Goal: Find specific page/section: Find specific page/section

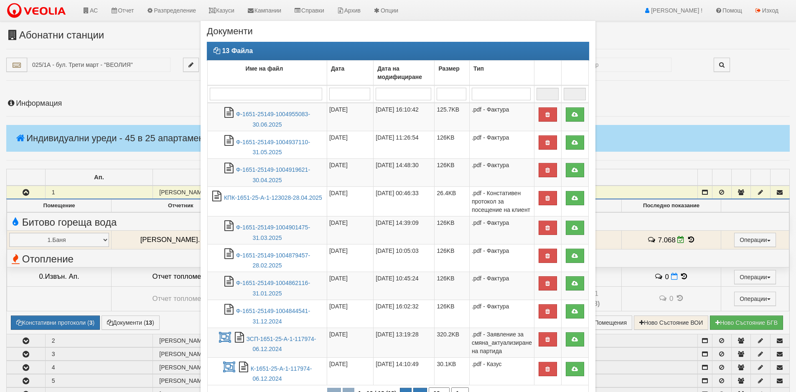
scroll to position [86, 0]
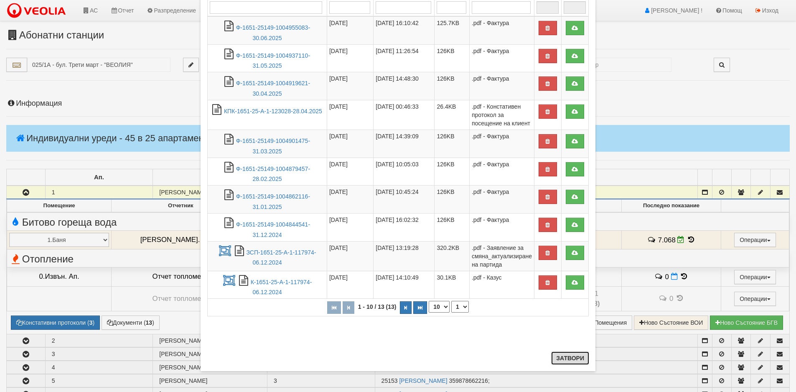
click at [562, 355] on button "Затвори" at bounding box center [570, 357] width 38 height 13
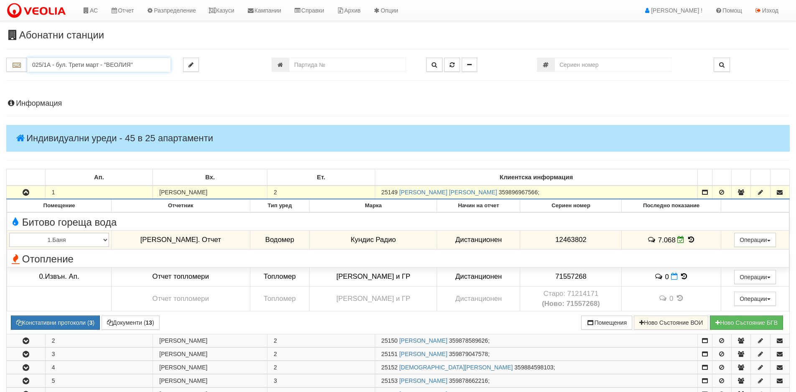
click at [84, 64] on input "025/1А - бул. Трети март - "ВЕОЛИЯ"" at bounding box center [98, 65] width 143 height 14
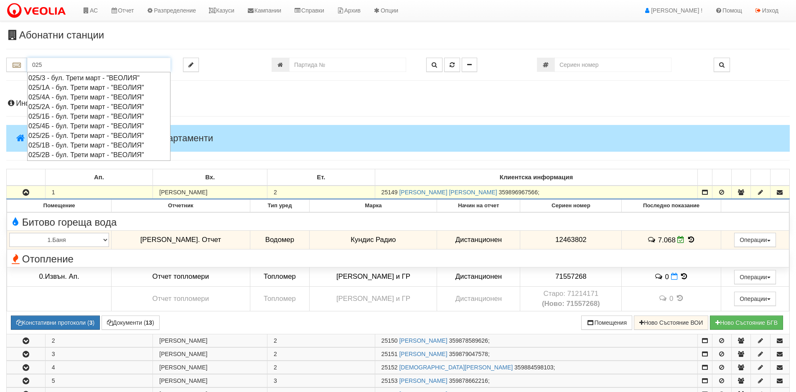
click at [51, 98] on div "025/4А - бул. Трети март - "ВЕОЛИЯ"" at bounding box center [98, 97] width 141 height 10
type input "025/4А - бул. Трети март - "ВЕОЛИЯ""
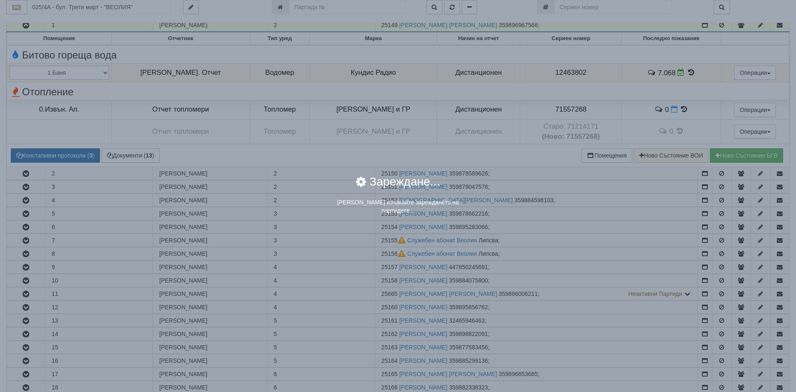
scroll to position [0, 0]
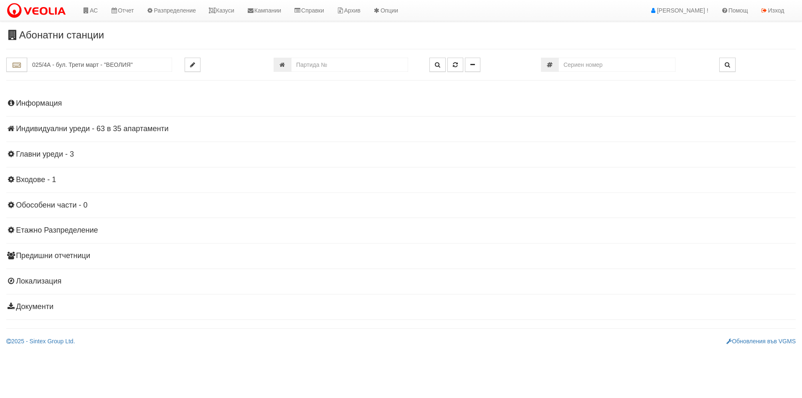
click at [64, 130] on h4 "Индивидуални уреди - 63 в 35 апартаменти" at bounding box center [400, 129] width 789 height 8
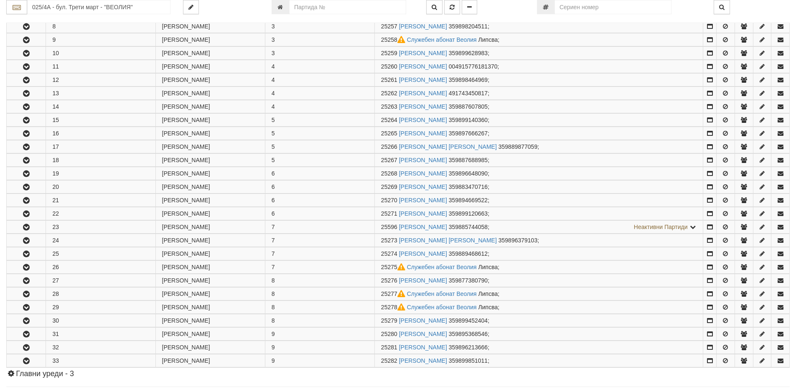
scroll to position [334, 0]
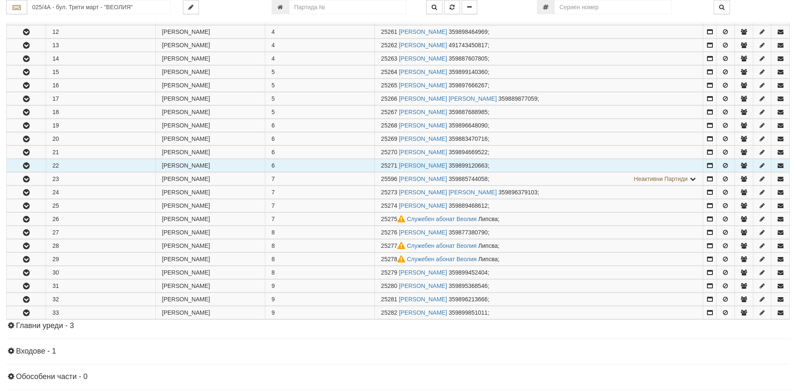
click at [28, 164] on icon "button" at bounding box center [26, 166] width 10 height 6
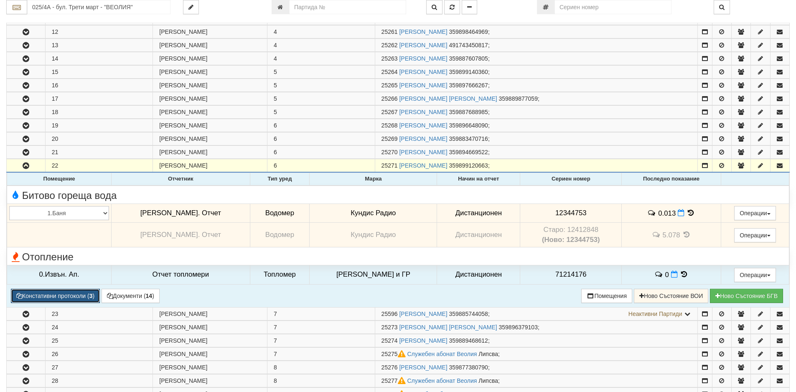
click at [60, 294] on button "Констативни протоколи ( 3 )" at bounding box center [55, 296] width 89 height 14
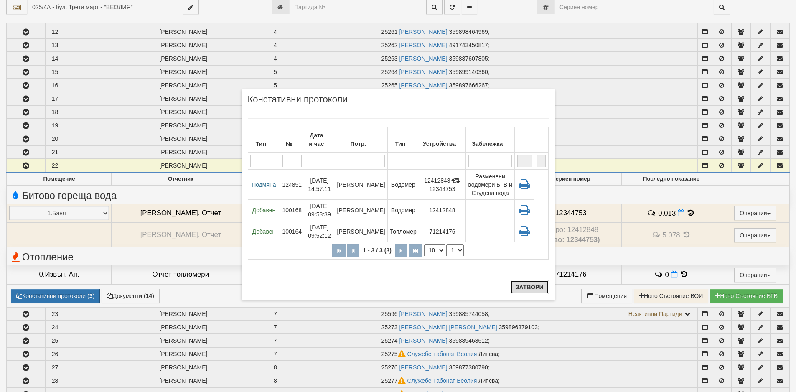
click at [527, 287] on button "Затвори" at bounding box center [529, 286] width 38 height 13
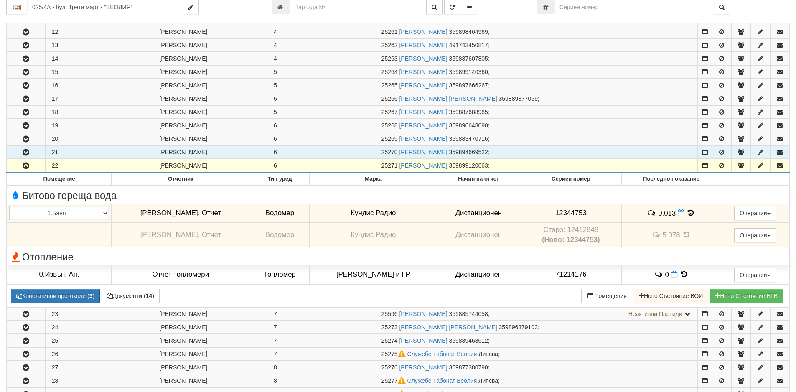
click at [28, 152] on icon "button" at bounding box center [26, 153] width 10 height 6
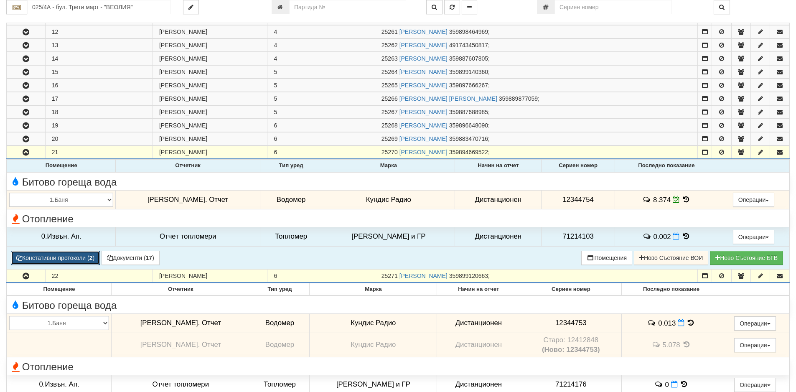
click at [57, 260] on button "Констативни протоколи ( 2 )" at bounding box center [55, 258] width 89 height 14
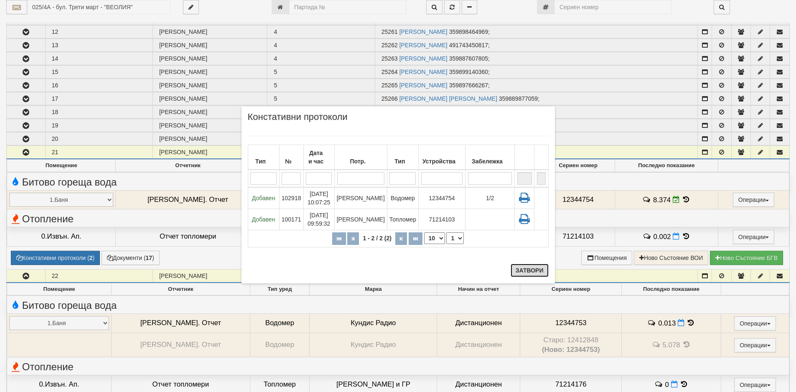
click at [530, 271] on button "Затвори" at bounding box center [529, 270] width 38 height 13
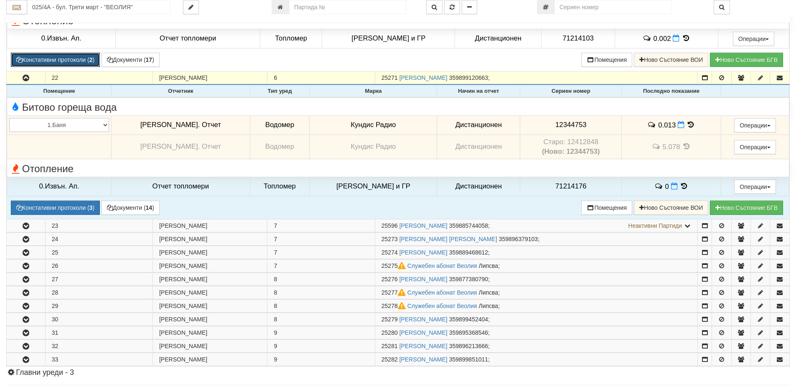
scroll to position [543, 0]
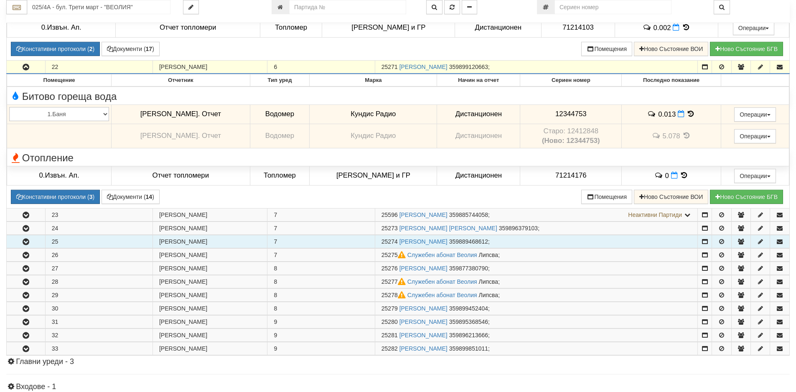
click at [25, 242] on icon "button" at bounding box center [26, 242] width 10 height 6
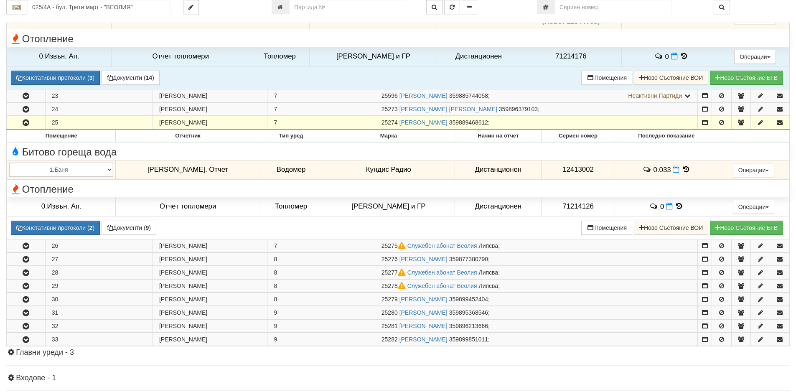
scroll to position [668, 0]
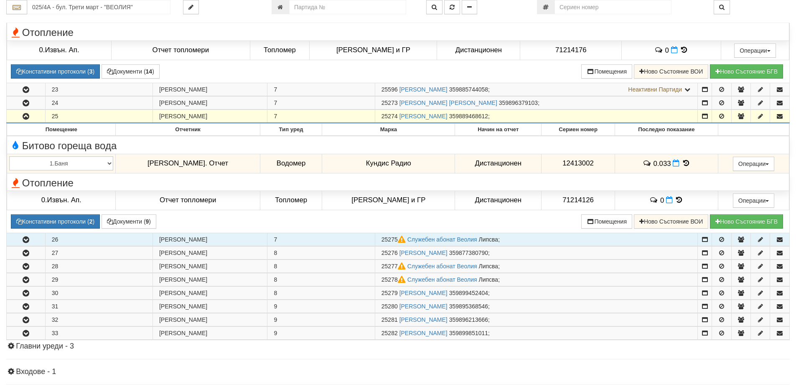
click at [24, 239] on icon "button" at bounding box center [26, 240] width 10 height 6
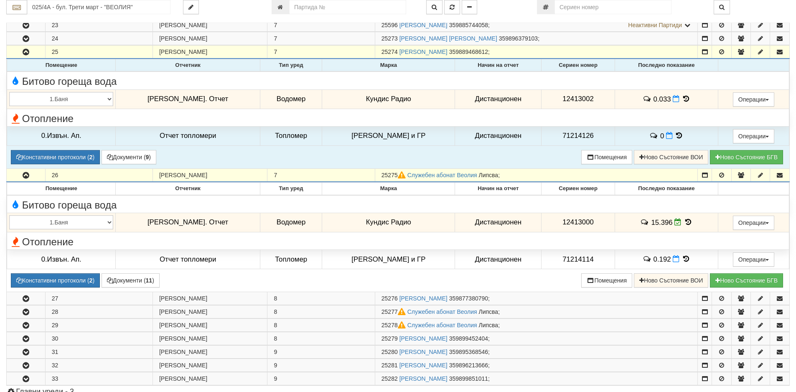
scroll to position [835, 0]
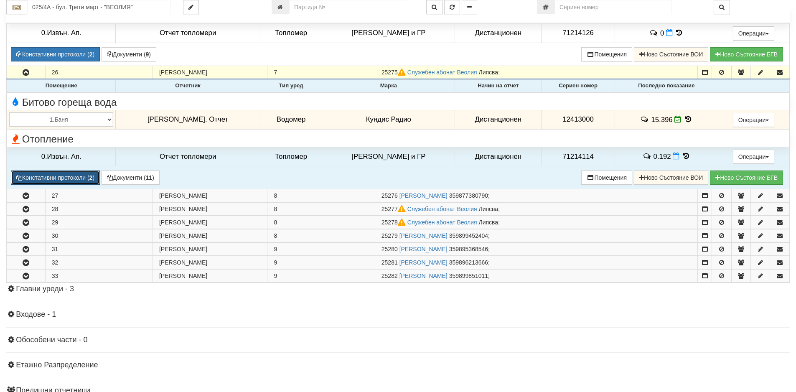
click at [53, 180] on button "Констативни протоколи ( 2 )" at bounding box center [55, 177] width 89 height 14
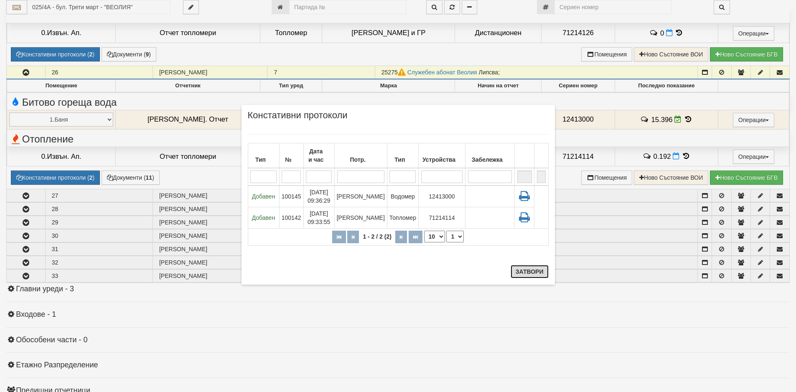
click at [517, 275] on button "Затвори" at bounding box center [529, 271] width 38 height 13
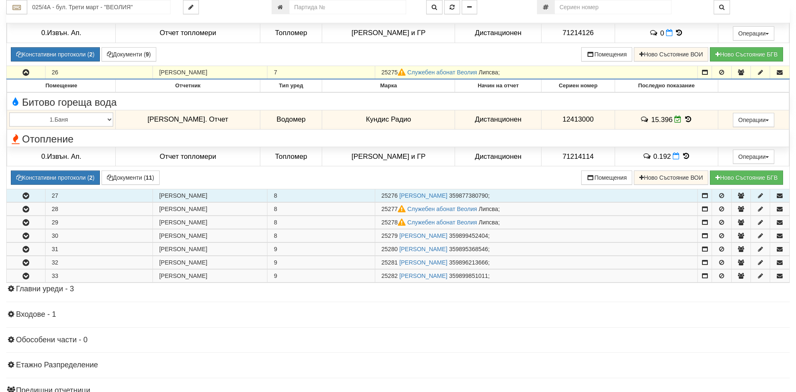
click at [24, 197] on icon "button" at bounding box center [26, 196] width 10 height 6
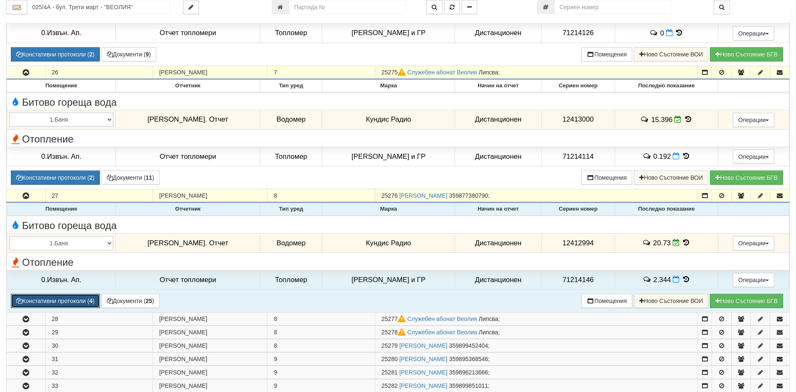
click at [67, 303] on button "Констативни протоколи ( 4 )" at bounding box center [55, 301] width 89 height 14
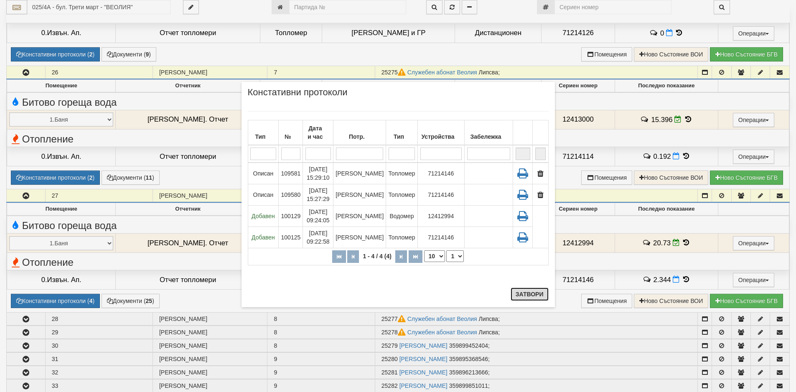
click at [527, 298] on button "Затвори" at bounding box center [529, 293] width 38 height 13
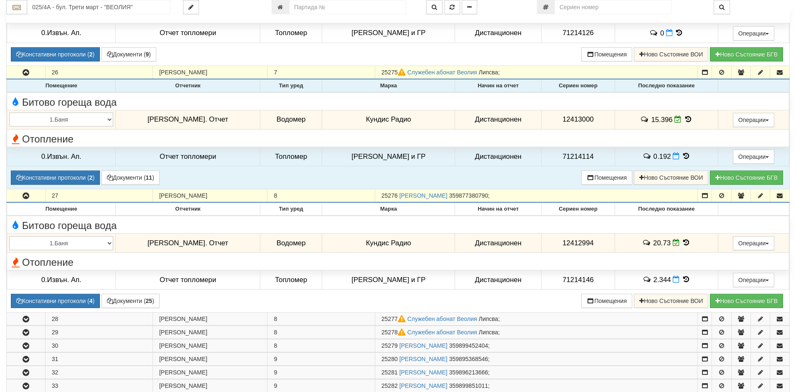
click at [683, 120] on icon at bounding box center [687, 119] width 9 height 7
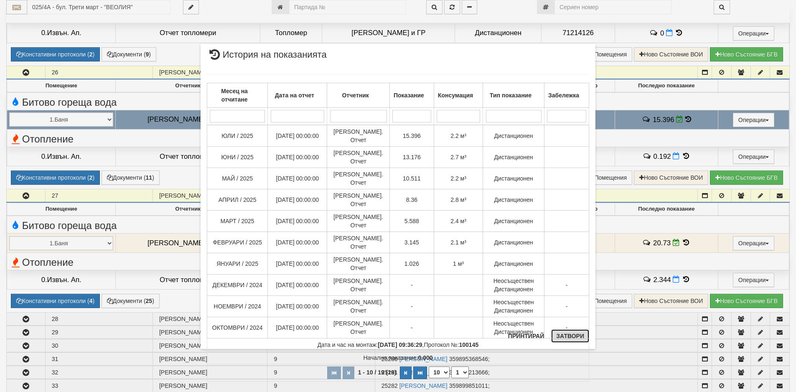
click at [563, 336] on button "Затвори" at bounding box center [570, 335] width 38 height 13
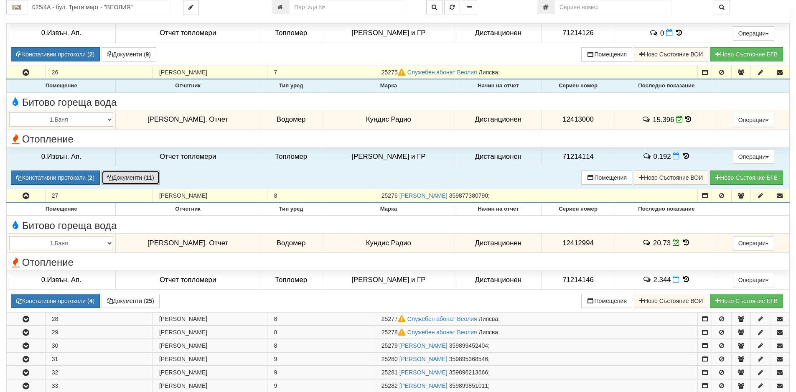
click at [131, 181] on button "Документи ( 11 )" at bounding box center [130, 177] width 58 height 14
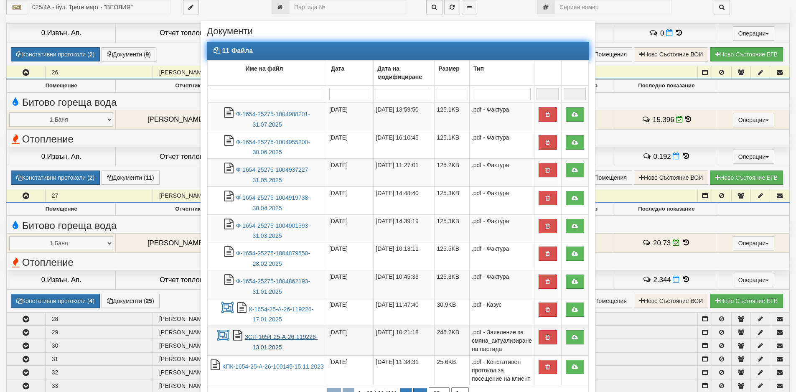
click at [264, 337] on link "ЗСП-1654-25-А-26-119226-13.01.2025" at bounding box center [281, 341] width 73 height 17
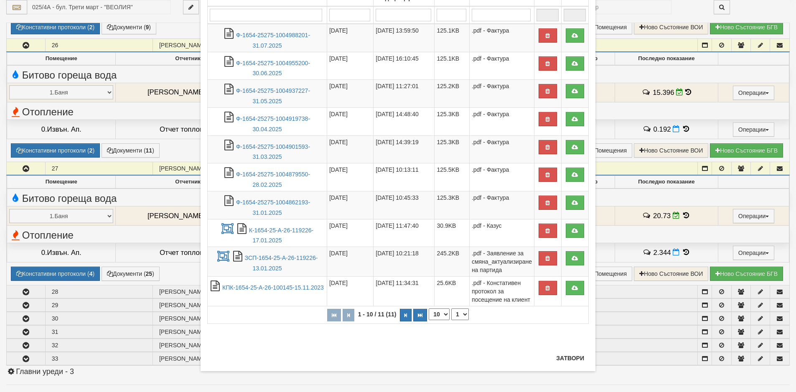
scroll to position [877, 0]
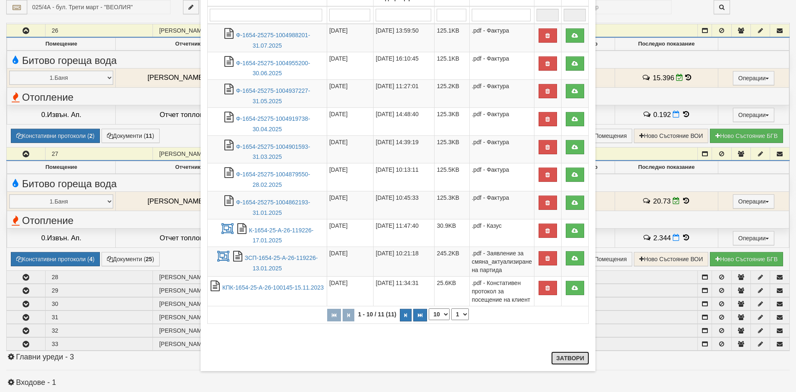
click at [565, 360] on button "Затвори" at bounding box center [570, 357] width 38 height 13
